Goal: Transaction & Acquisition: Subscribe to service/newsletter

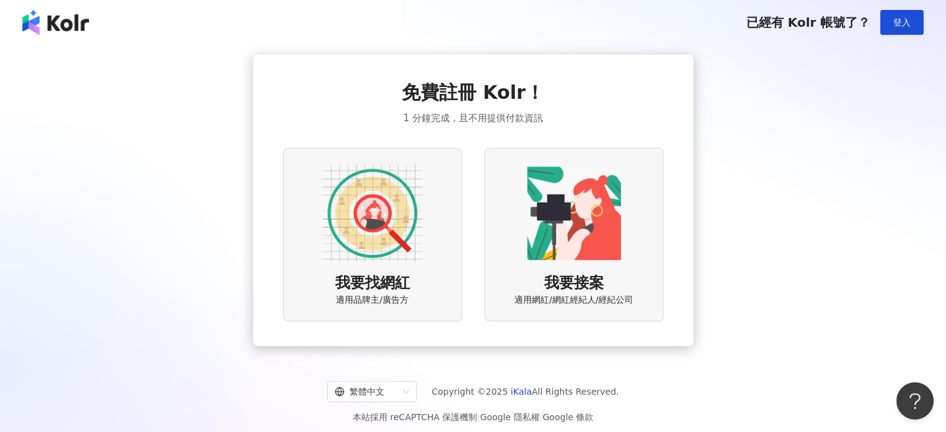
click at [420, 243] on img at bounding box center [372, 213] width 99 height 99
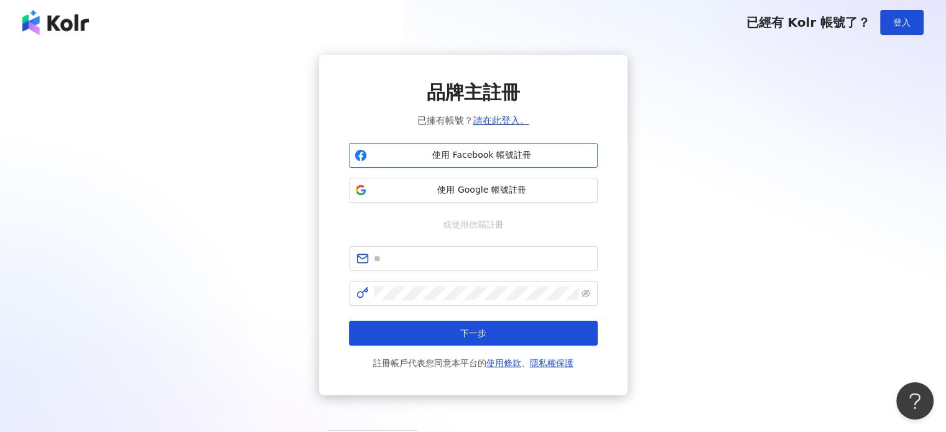
click at [507, 162] on button "使用 Facebook 帳號註冊" at bounding box center [473, 155] width 249 height 25
click at [497, 200] on button "使用 Google 帳號註冊" at bounding box center [473, 190] width 249 height 25
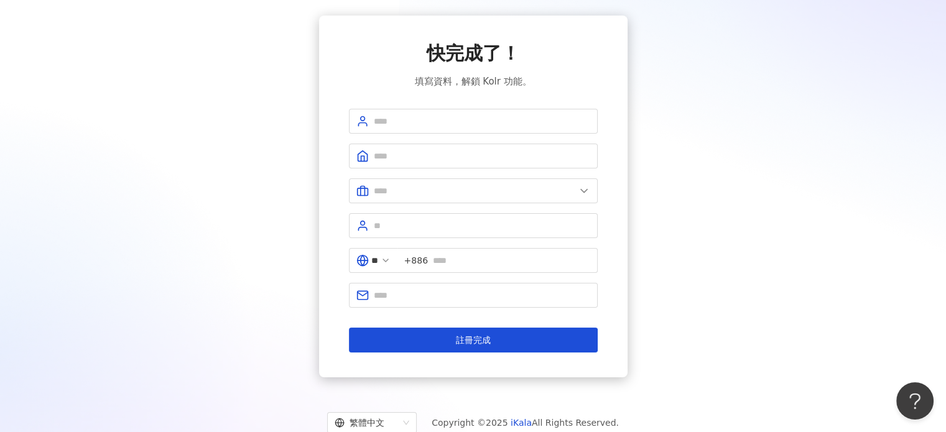
scroll to position [76, 0]
